Goal: Information Seeking & Learning: Learn about a topic

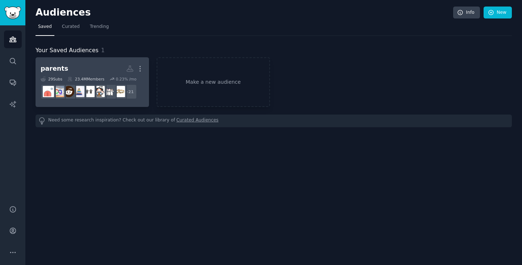
click at [78, 64] on h2 "parents More" at bounding box center [92, 68] width 103 height 13
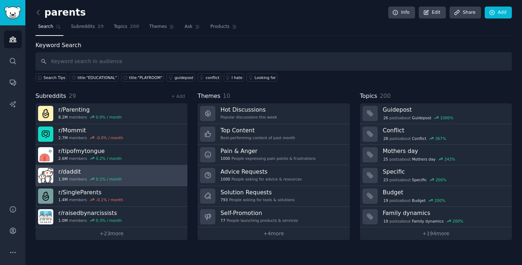
click at [141, 178] on link "r/ daddit 1.9M members 0.1 % / month" at bounding box center [112, 175] width 152 height 21
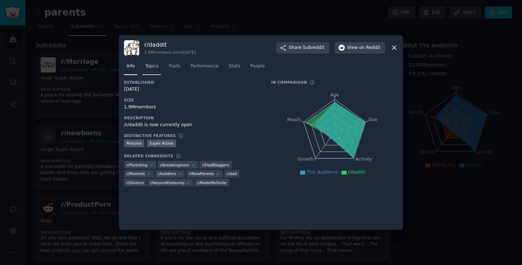
click at [150, 67] on span "Topics" at bounding box center [151, 66] width 13 height 7
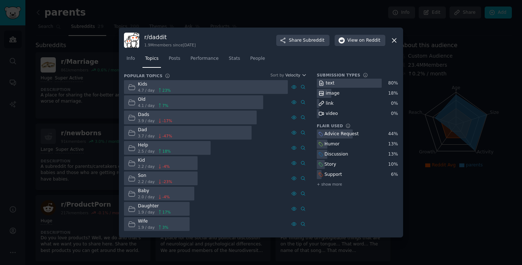
click at [181, 89] on div at bounding box center [206, 87] width 164 height 14
click at [174, 60] on span "Posts" at bounding box center [175, 59] width 12 height 7
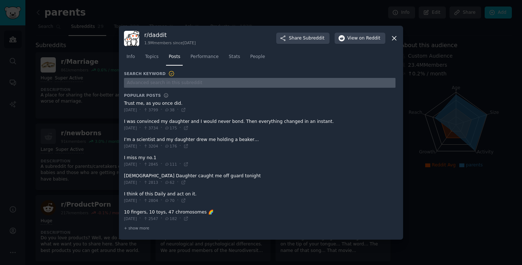
click at [168, 82] on input "text" at bounding box center [260, 83] width 272 height 10
type input "toys"
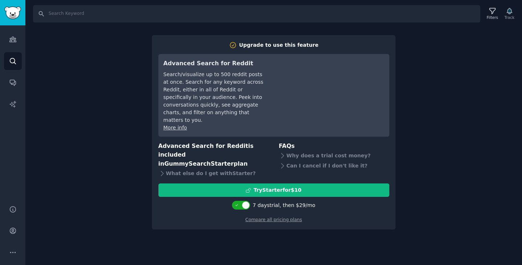
click at [418, 61] on div "Search Filters Track Upgrade to use this feature Advanced Search for Reddit Sea…" at bounding box center [273, 132] width 497 height 265
click at [11, 63] on icon "Sidebar" at bounding box center [13, 61] width 8 height 8
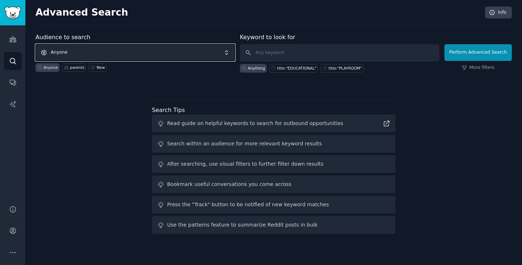
click at [151, 53] on span "Anyone" at bounding box center [136, 52] width 200 height 17
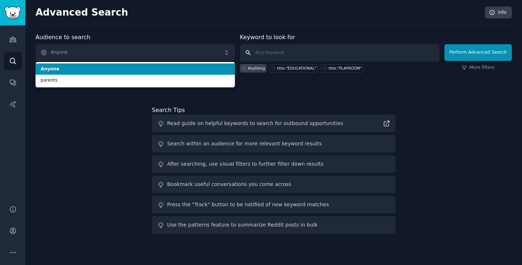
click at [271, 52] on input "text" at bounding box center [340, 52] width 200 height 17
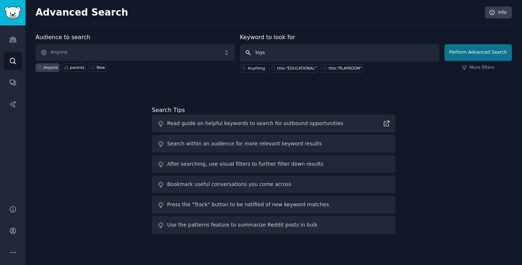
type input "toys"
click at [465, 54] on button "Perform Advanced Search" at bounding box center [478, 52] width 67 height 17
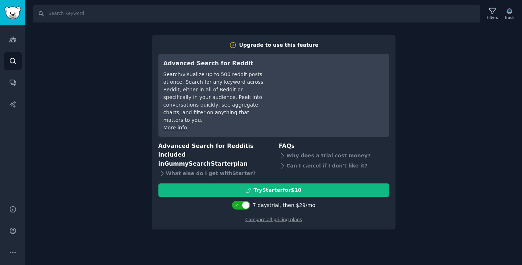
click at [439, 101] on div "Search Filters Track Upgrade to use this feature Advanced Search for Reddit Sea…" at bounding box center [273, 132] width 497 height 265
click at [15, 57] on icon "Sidebar" at bounding box center [13, 61] width 8 height 8
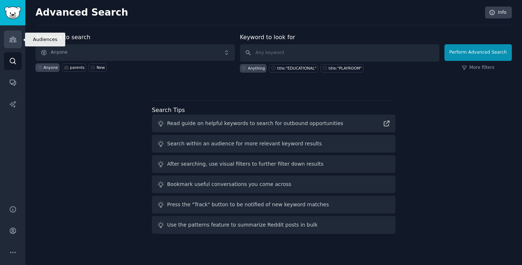
click at [11, 42] on icon "Sidebar" at bounding box center [13, 40] width 8 height 8
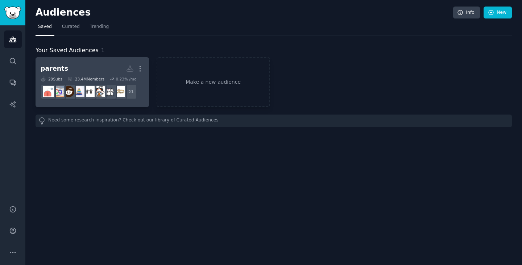
click at [69, 62] on h2 "parents More" at bounding box center [92, 68] width 103 height 13
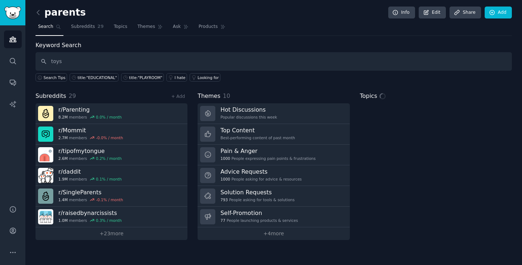
type input "toys"
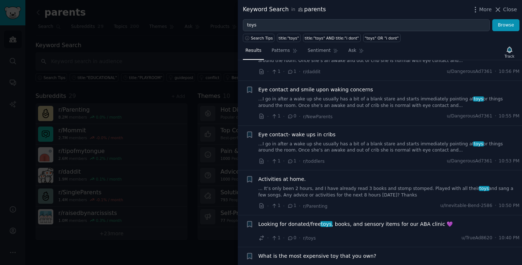
scroll to position [36, 0]
click at [351, 190] on link "... It’s only been 2 hours, and I have already read 3 books and stomp stomped. …" at bounding box center [390, 191] width 262 height 13
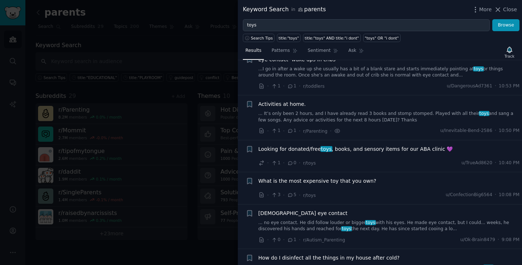
scroll to position [110, 0]
click at [374, 118] on link "... It’s only been 2 hours, and I have already read 3 books and stomp stomped. …" at bounding box center [390, 118] width 262 height 13
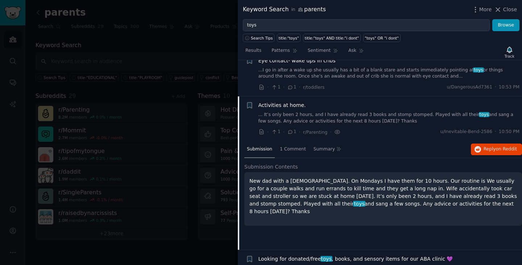
scroll to position [146, 0]
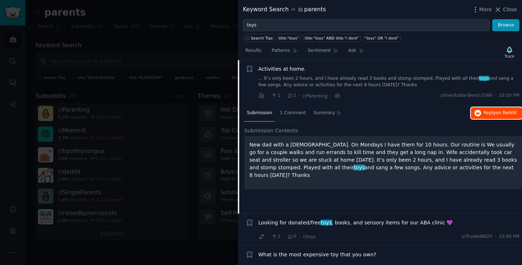
click at [493, 114] on span "Reply on Reddit" at bounding box center [500, 113] width 33 height 7
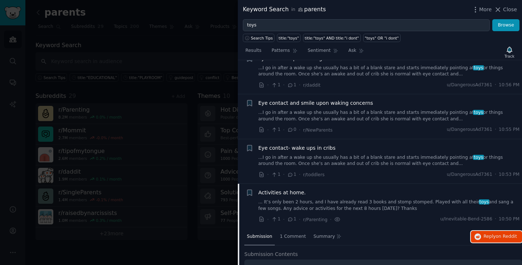
scroll to position [0, 0]
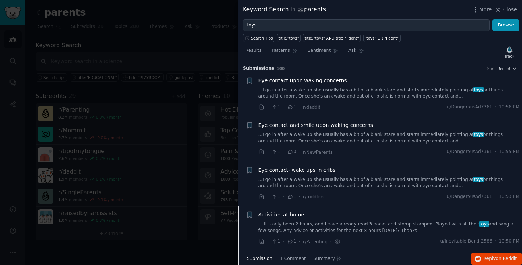
click at [398, 103] on div "· 1 · 1 · r/daddit u/DangerousAd7361 · 10:56 PM" at bounding box center [390, 107] width 262 height 8
click at [407, 90] on link "...I go in after a wake up she usually has a bit of a blank stare and starts im…" at bounding box center [390, 93] width 262 height 13
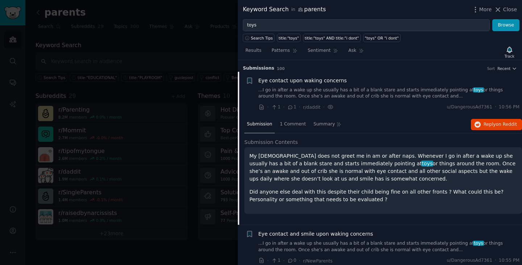
scroll to position [12, 0]
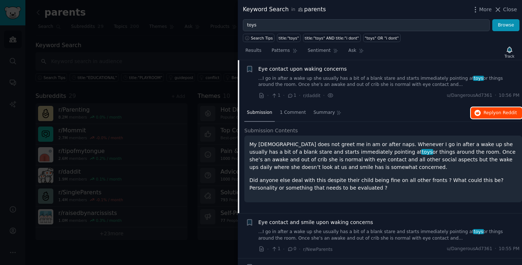
click at [487, 113] on span "Reply on Reddit" at bounding box center [500, 113] width 33 height 7
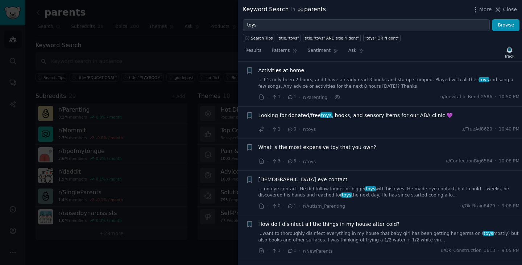
scroll to position [254, 0]
click at [370, 154] on div "What is the most expensive toy that you own? · 3 · 5 · r/toys u/ConfectionBig65…" at bounding box center [390, 154] width 262 height 22
click at [391, 150] on div "What is the most expensive toy that you own?" at bounding box center [390, 147] width 262 height 8
click at [352, 146] on span "What is the most expensive toy that you own?" at bounding box center [318, 147] width 118 height 8
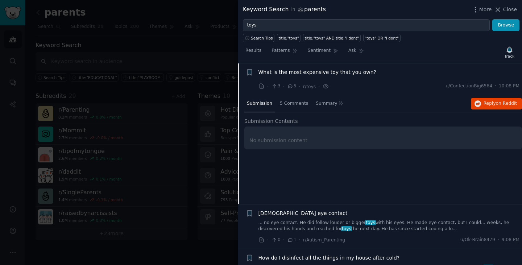
scroll to position [223, 0]
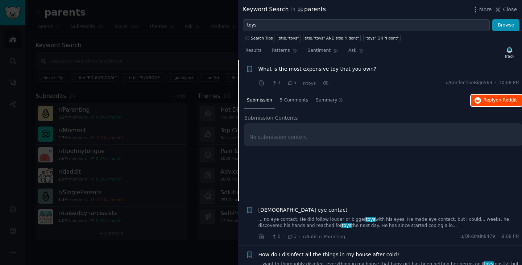
click at [485, 101] on span "Reply on Reddit" at bounding box center [500, 100] width 33 height 7
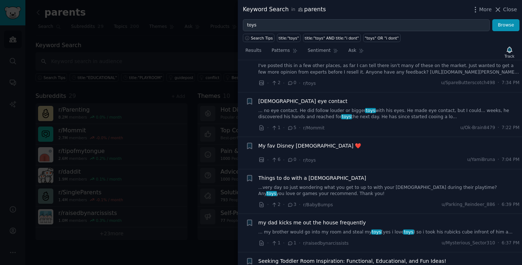
scroll to position [513, 0]
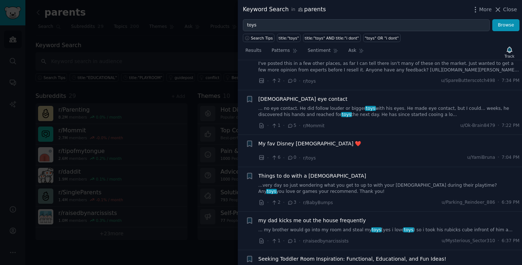
click at [372, 185] on link "...very day so just wondering what you get to up to with your 6 month old durin…" at bounding box center [390, 188] width 262 height 13
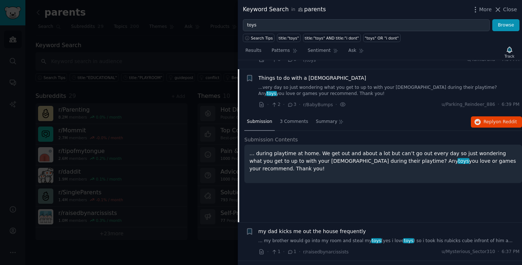
scroll to position [511, 0]
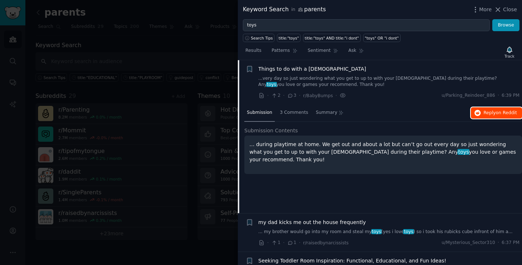
click at [495, 111] on span "Reply on Reddit" at bounding box center [500, 113] width 33 height 7
